Goal: Information Seeking & Learning: Check status

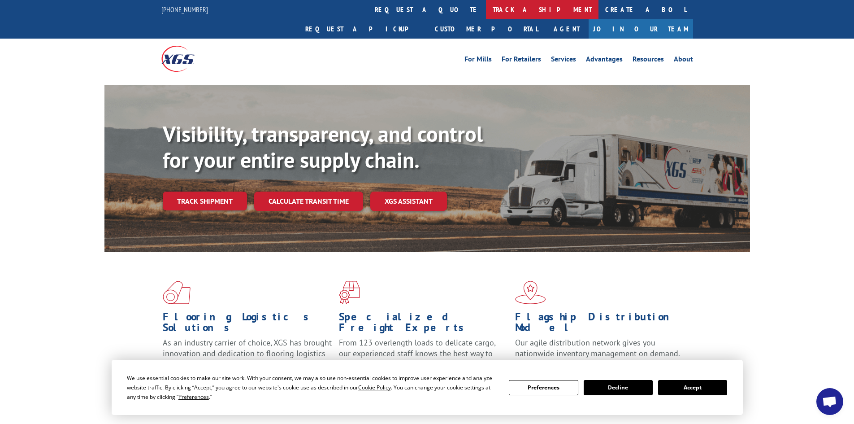
click at [486, 8] on link "track a shipment" at bounding box center [542, 9] width 113 height 19
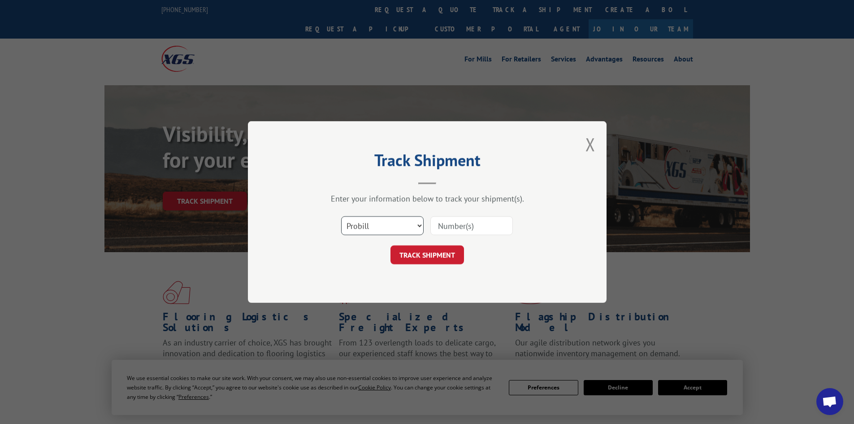
click at [359, 229] on select "Select category... Probill BOL PO" at bounding box center [382, 225] width 82 height 19
select select "bol"
click at [341, 216] on select "Select category... Probill BOL PO" at bounding box center [382, 225] width 82 height 19
click at [458, 229] on input at bounding box center [471, 225] width 82 height 19
paste input "6009798"
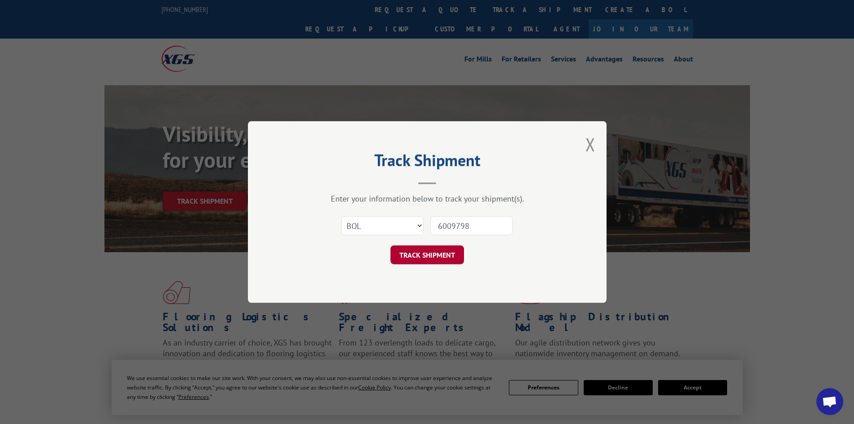
type input "6009798"
click at [438, 248] on button "TRACK SHIPMENT" at bounding box center [427, 254] width 74 height 19
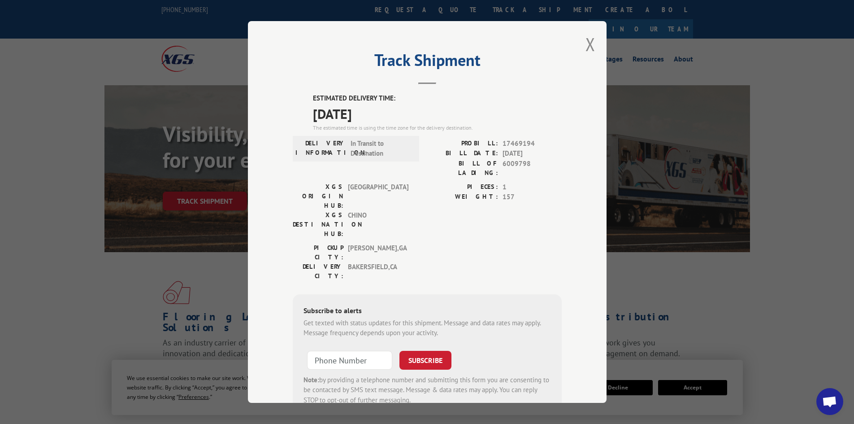
click at [592, 42] on div "Track Shipment ESTIMATED DELIVERY TIME: [DATE] The estimated time is using the …" at bounding box center [427, 211] width 359 height 381
click at [588, 50] on button "Close modal" at bounding box center [590, 44] width 10 height 24
